Goal: Navigation & Orientation: Find specific page/section

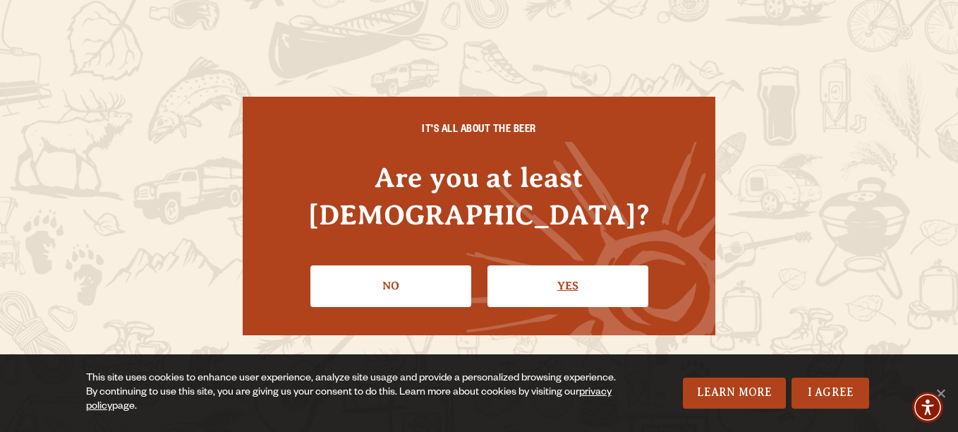
click at [556, 272] on link "Yes" at bounding box center [568, 285] width 161 height 41
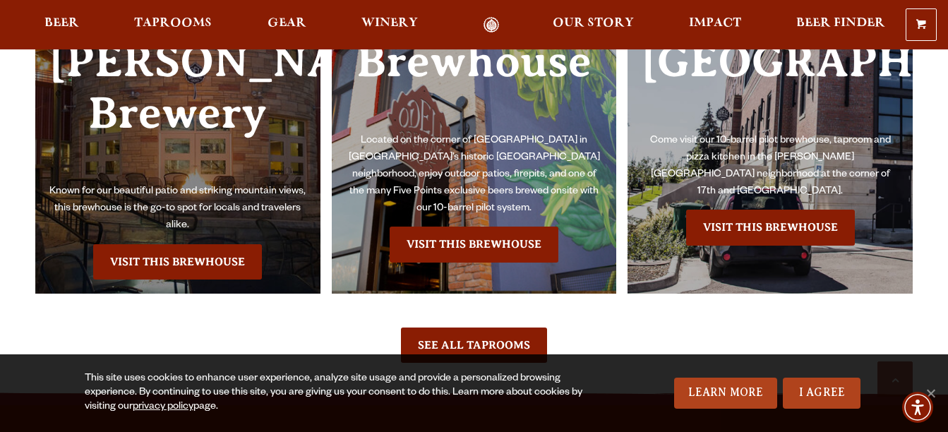
scroll to position [8681, 0]
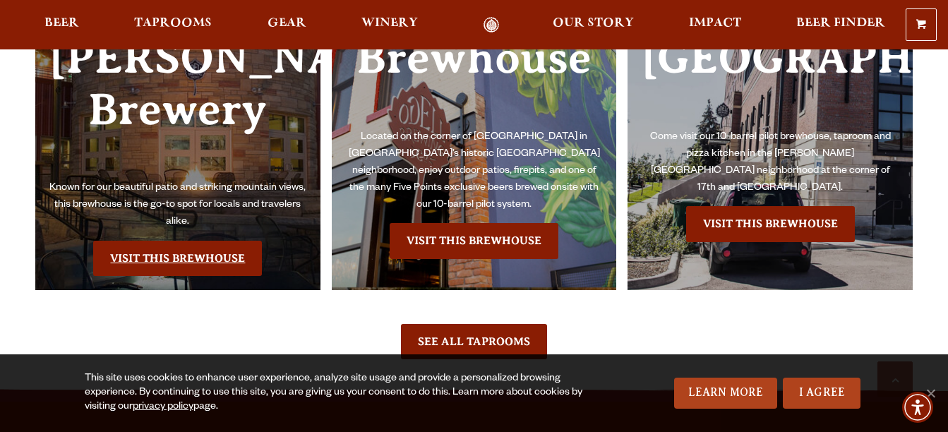
click at [182, 241] on link "Visit this Brewhouse" at bounding box center [177, 258] width 169 height 35
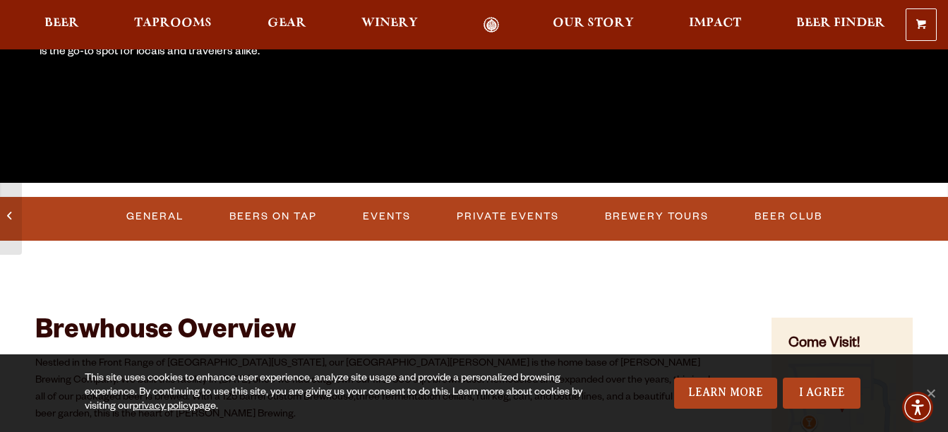
scroll to position [353, 0]
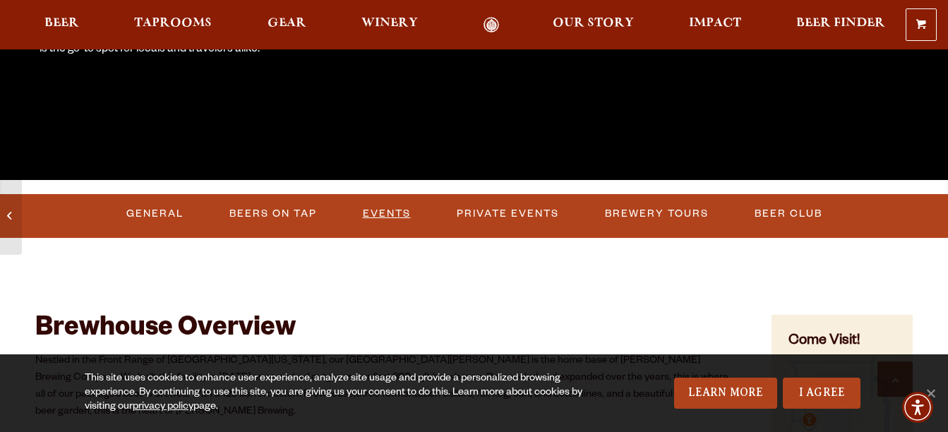
click at [397, 208] on link "Events" at bounding box center [386, 214] width 59 height 32
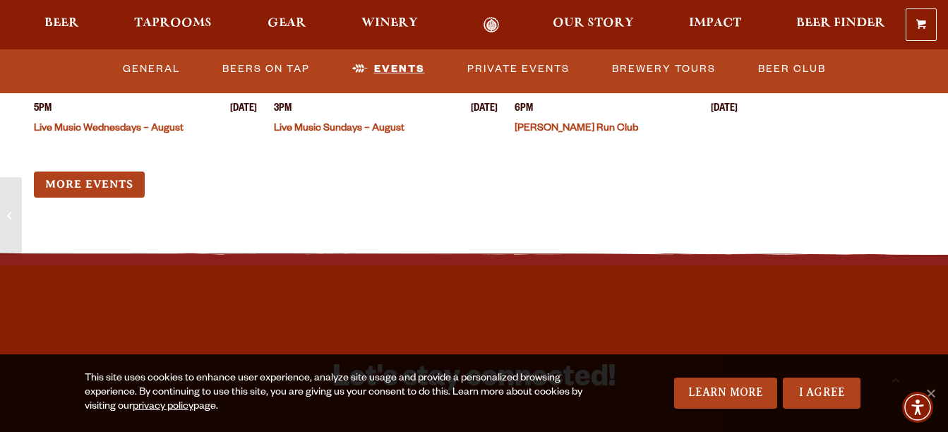
scroll to position [5520, 0]
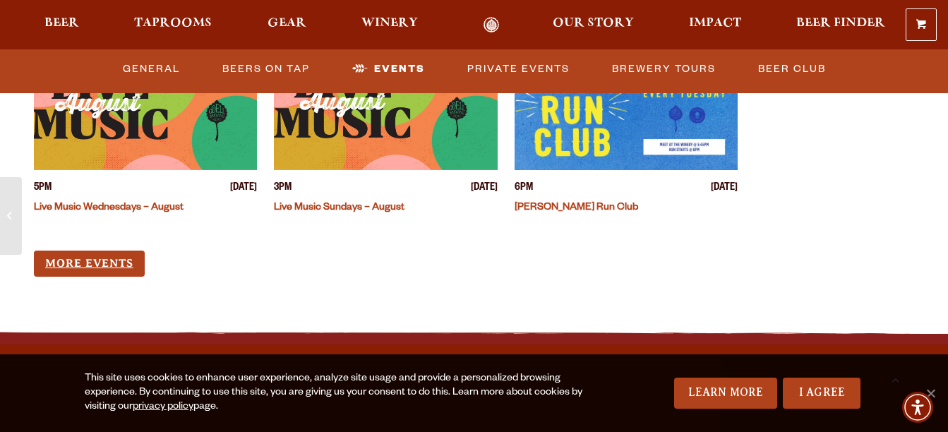
click at [83, 251] on link "More Events" at bounding box center [89, 264] width 111 height 26
